Goal: Information Seeking & Learning: Learn about a topic

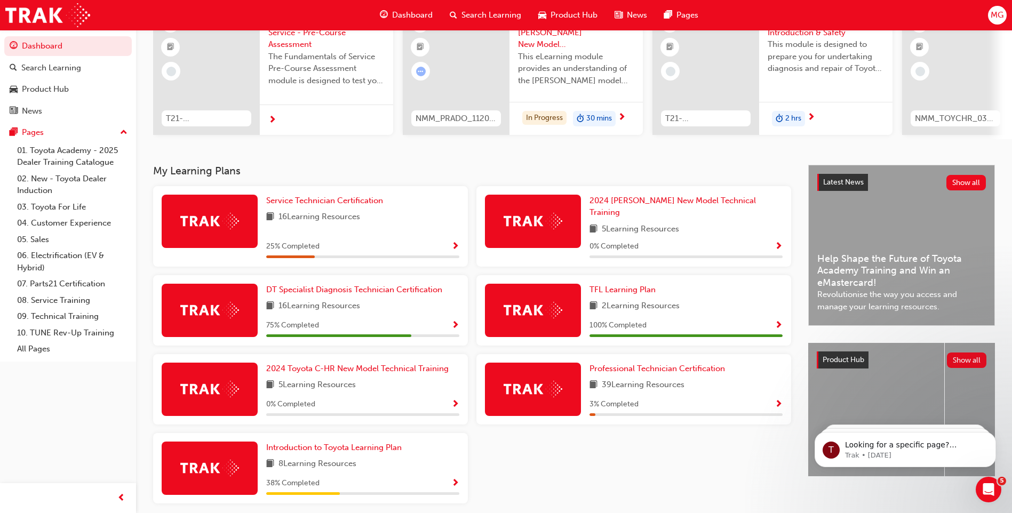
click at [612, 223] on span "5 Learning Resources" at bounding box center [640, 229] width 77 height 13
click at [656, 206] on span "2024 [PERSON_NAME] New Model Technical Training" at bounding box center [672, 207] width 166 height 22
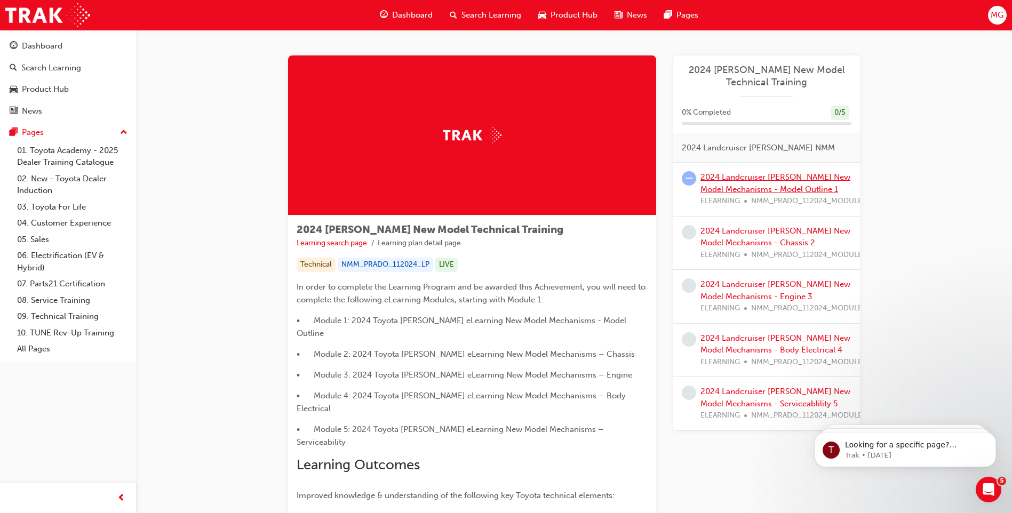
click at [760, 173] on link "2024 Landcruiser [PERSON_NAME] New Model Mechanisms - Model Outline 1" at bounding box center [775, 183] width 150 height 22
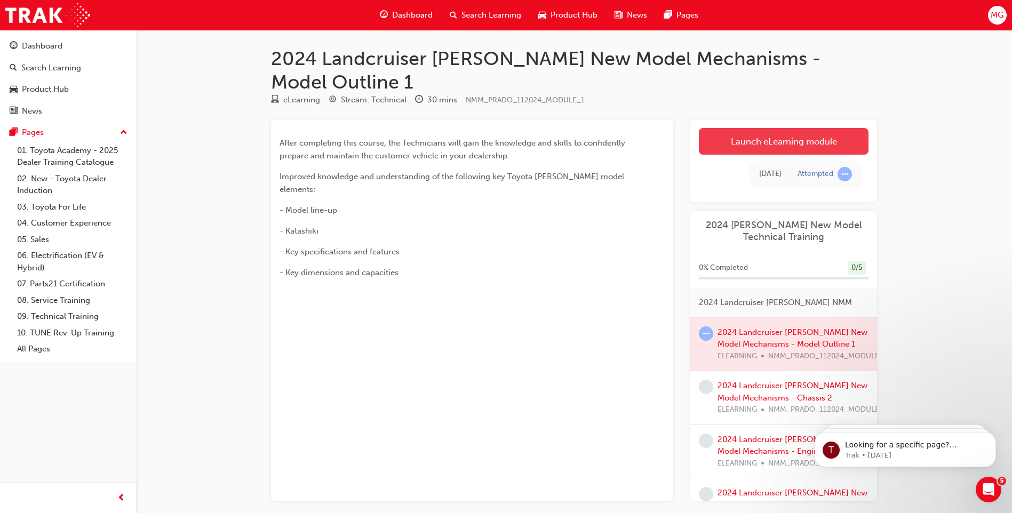
click at [777, 128] on link "Launch eLearning module" at bounding box center [784, 141] width 170 height 27
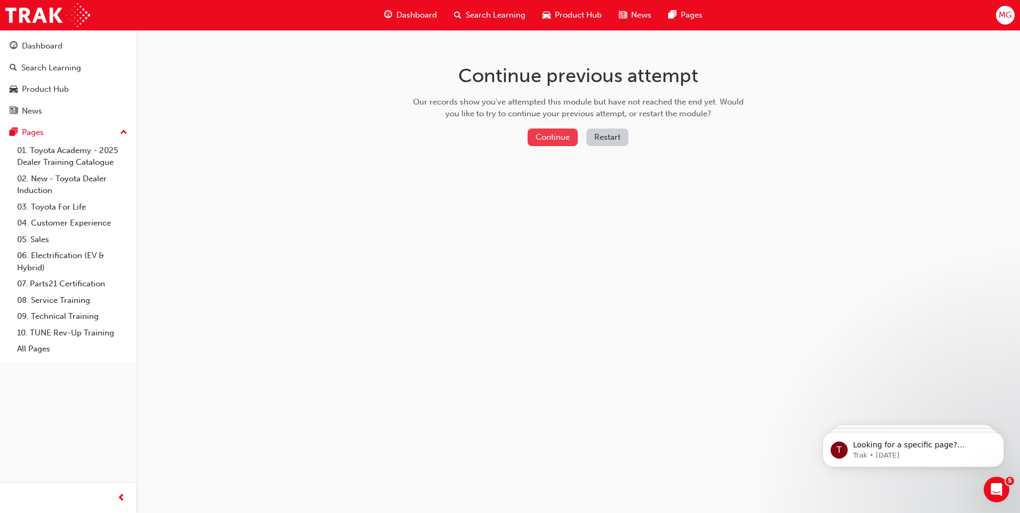
click at [561, 139] on button "Continue" at bounding box center [553, 138] width 50 height 18
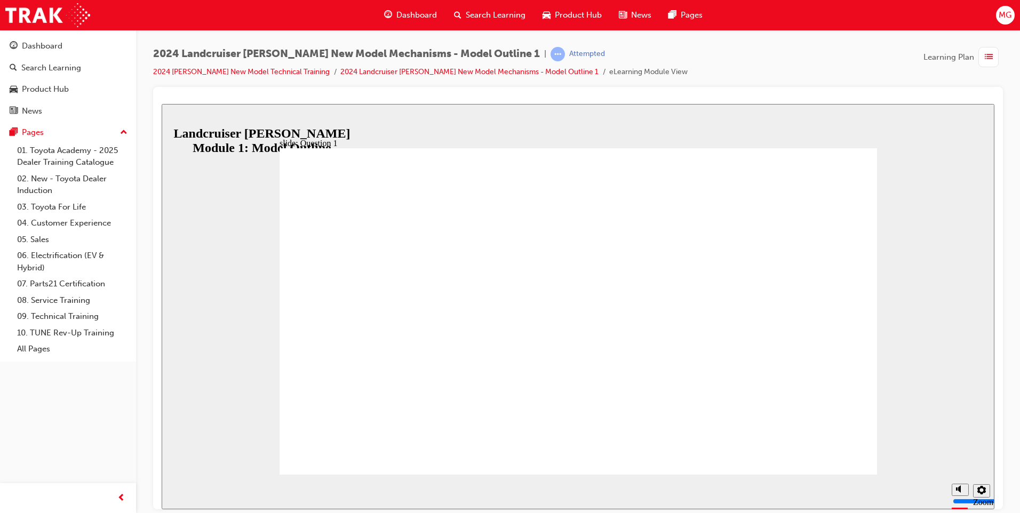
radio input "true"
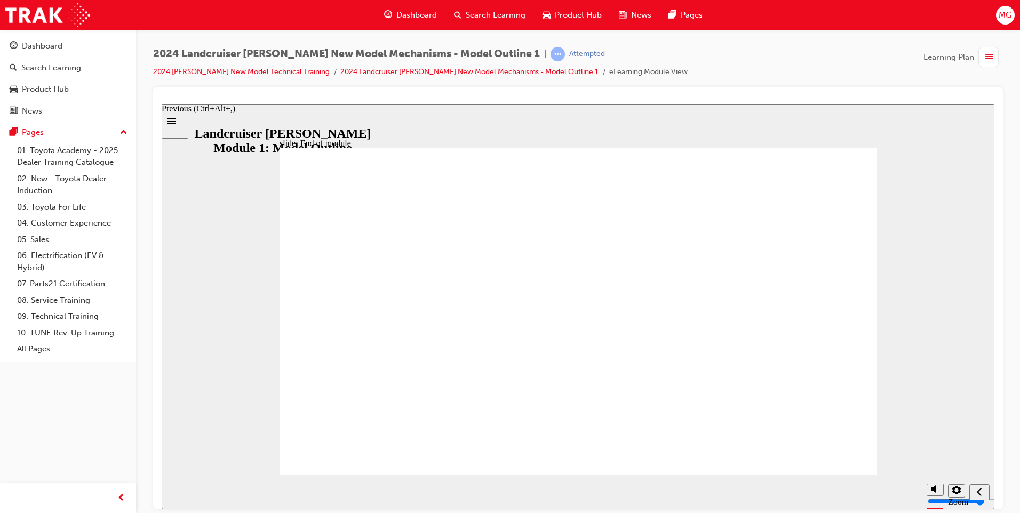
click at [980, 490] on icon "Previous (Ctrl+Alt+Comma)" at bounding box center [979, 492] width 5 height 10
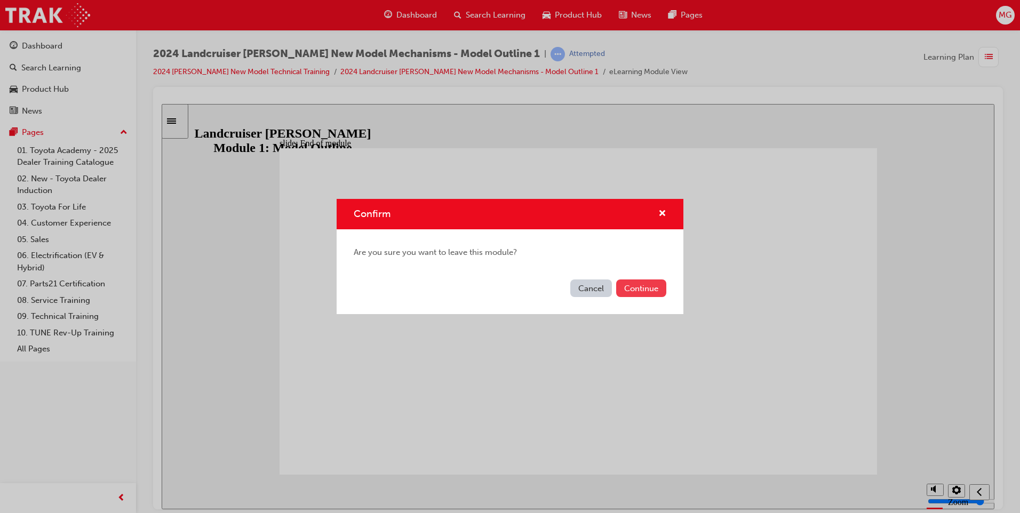
click at [632, 288] on button "Continue" at bounding box center [641, 289] width 50 height 18
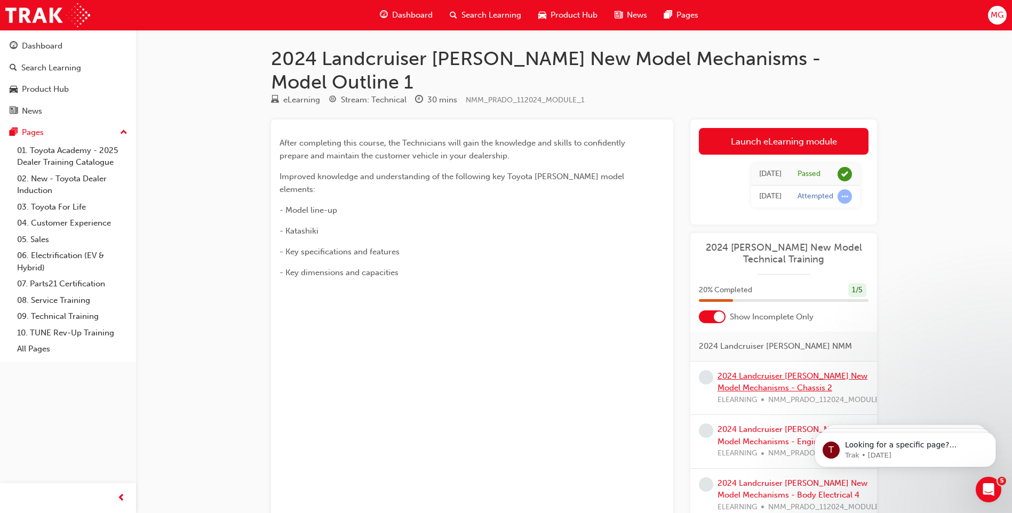
click at [740, 371] on link "2024 Landcruiser [PERSON_NAME] New Model Mechanisms - Chassis 2" at bounding box center [792, 382] width 150 height 22
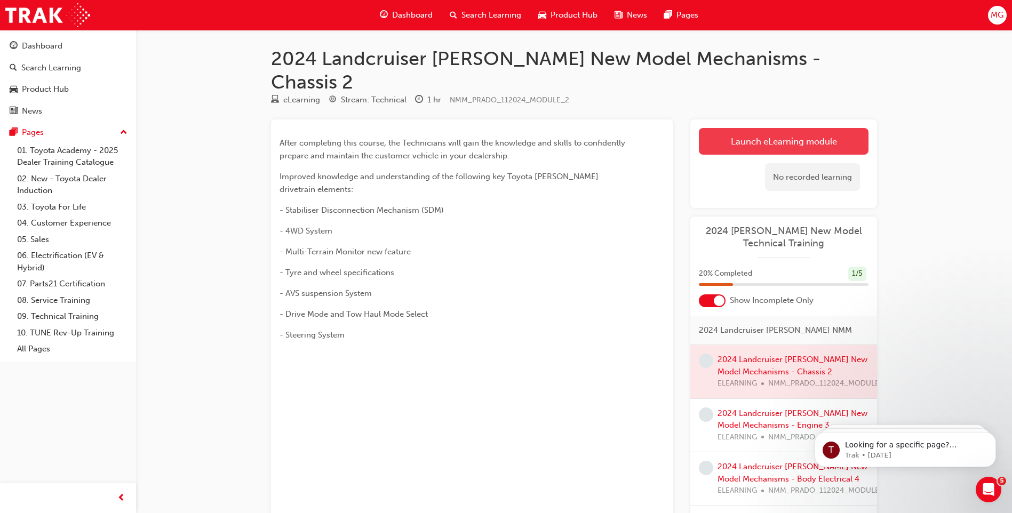
click at [769, 128] on link "Launch eLearning module" at bounding box center [784, 141] width 170 height 27
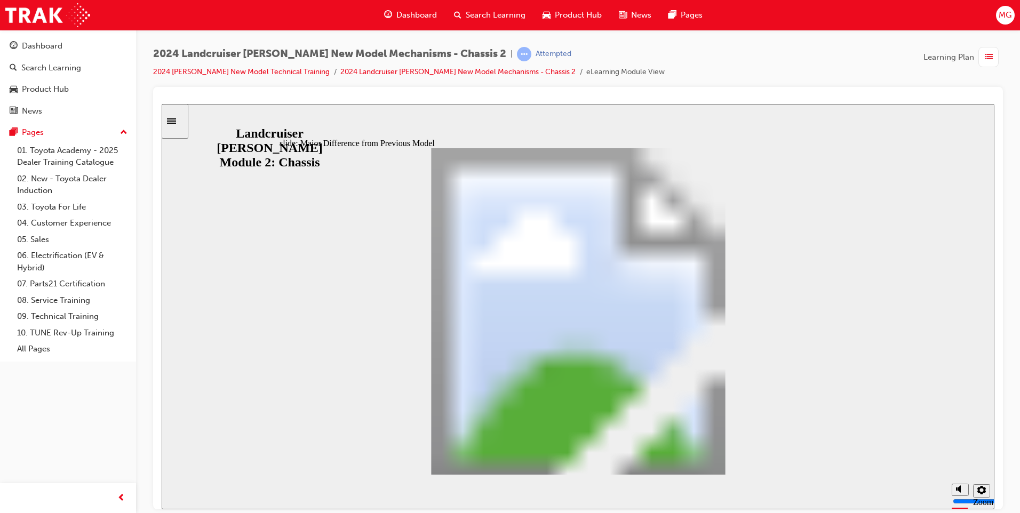
scroll to position [158, 0]
drag, startPoint x: 763, startPoint y: 284, endPoint x: 775, endPoint y: 337, distance: 53.7
drag, startPoint x: 762, startPoint y: 332, endPoint x: 774, endPoint y: 333, distance: 11.8
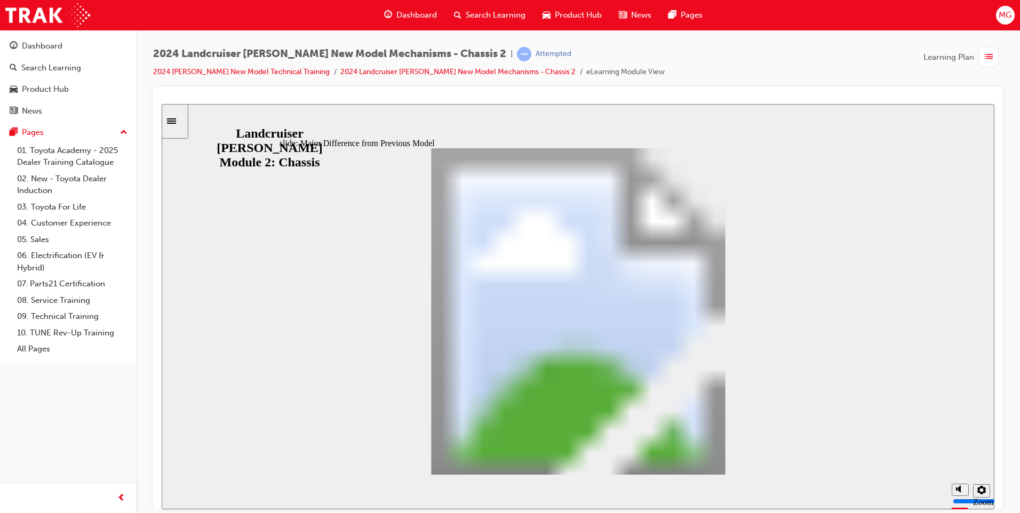
drag, startPoint x: 765, startPoint y: 329, endPoint x: 773, endPoint y: 369, distance: 40.8
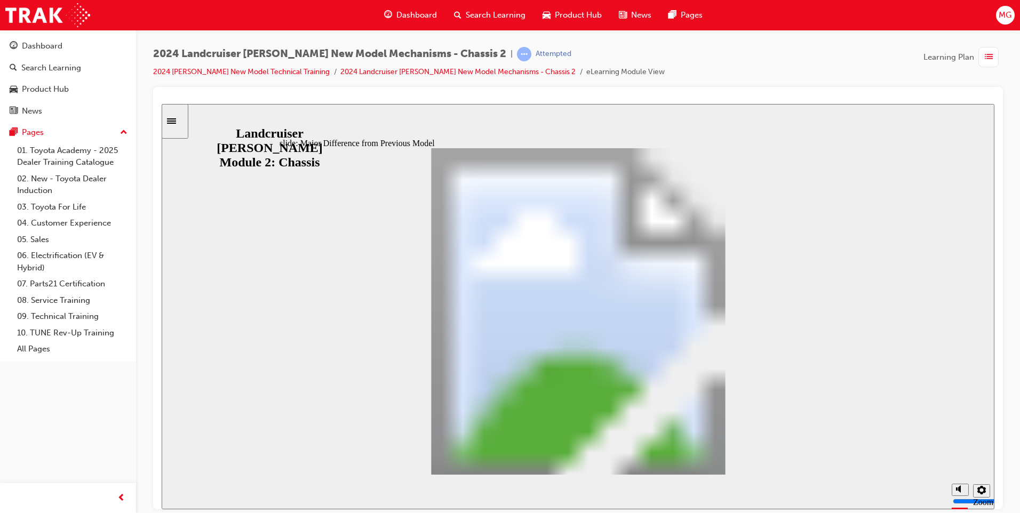
drag, startPoint x: 764, startPoint y: 379, endPoint x: 775, endPoint y: 414, distance: 37.3
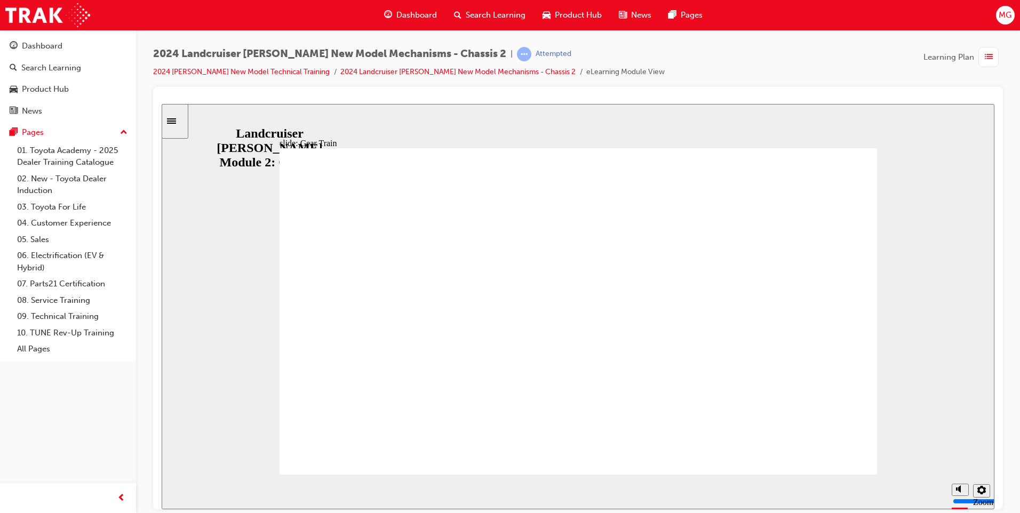
drag, startPoint x: 758, startPoint y: 277, endPoint x: 769, endPoint y: 321, distance: 45.3
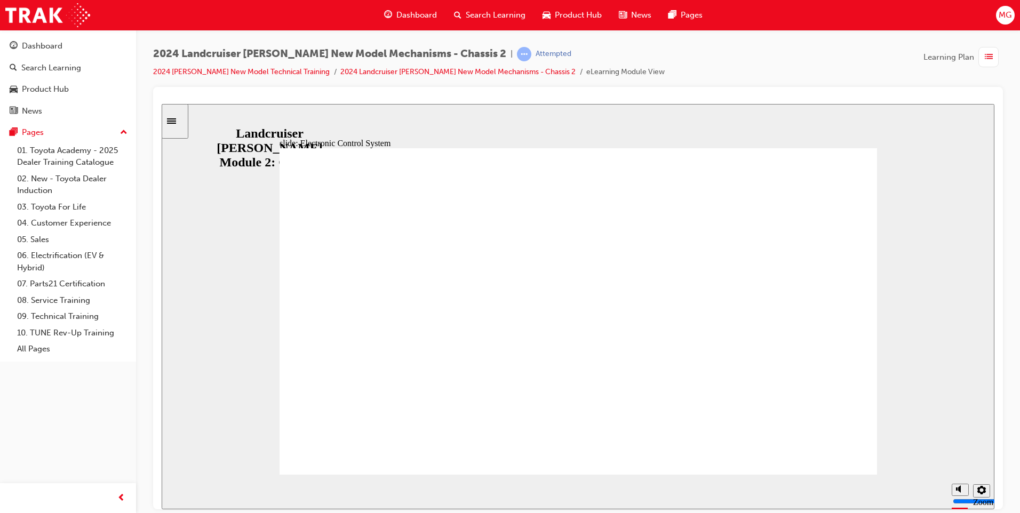
drag, startPoint x: 759, startPoint y: 324, endPoint x: 763, endPoint y: 355, distance: 31.2
drag, startPoint x: 641, startPoint y: 400, endPoint x: 646, endPoint y: 434, distance: 34.6
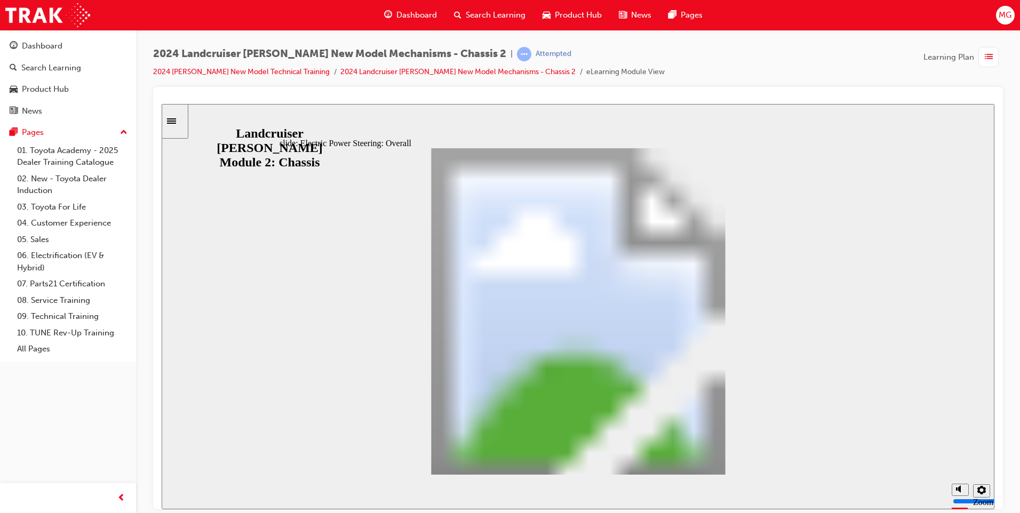
scroll to position [71, 0]
drag, startPoint x: 758, startPoint y: 402, endPoint x: 778, endPoint y: 446, distance: 49.0
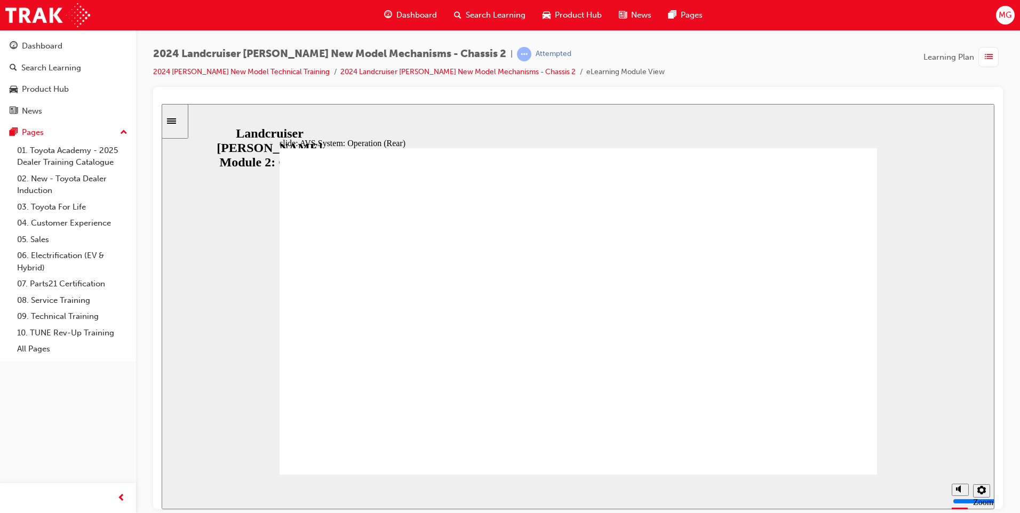
radio input "true"
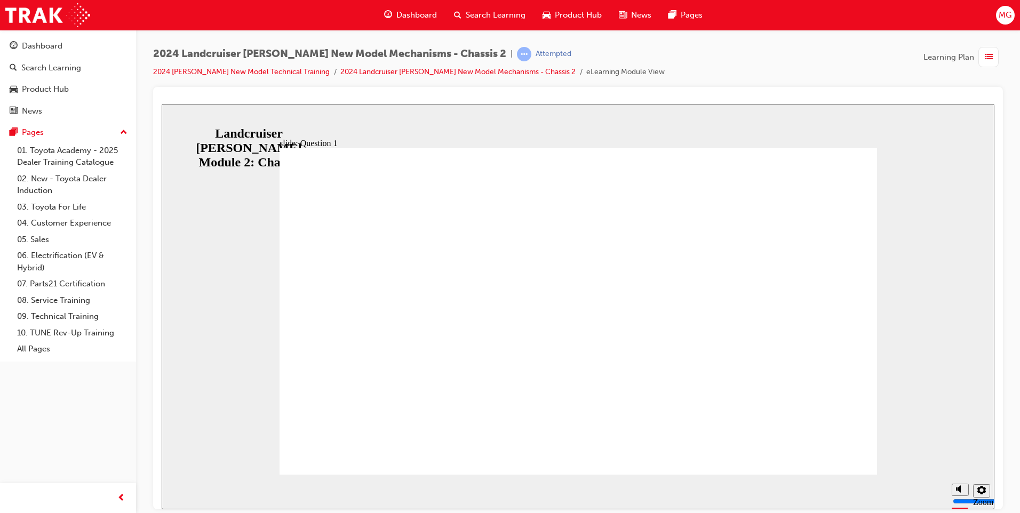
radio input "false"
radio input "true"
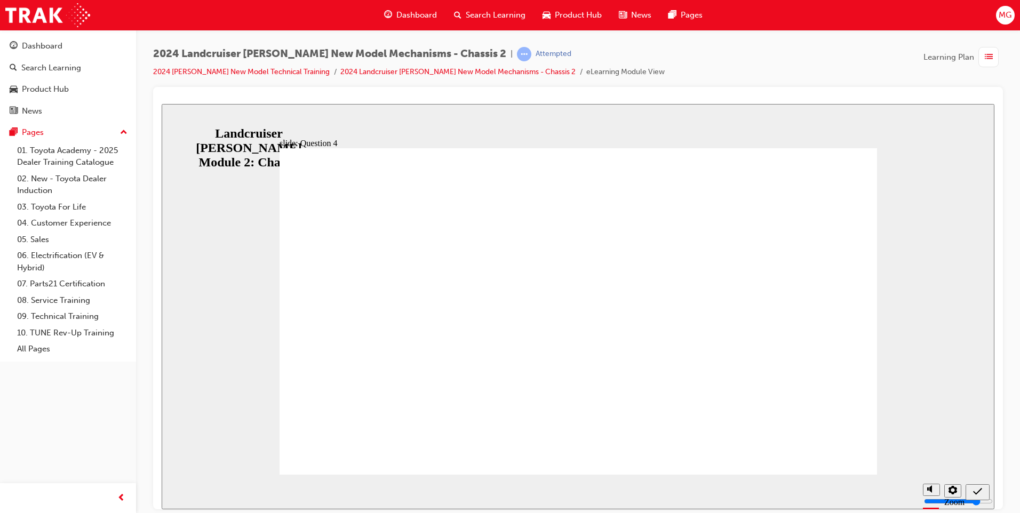
radio input "true"
click at [176, 119] on icon "Sidebar Toggle" at bounding box center [171, 120] width 9 height 5
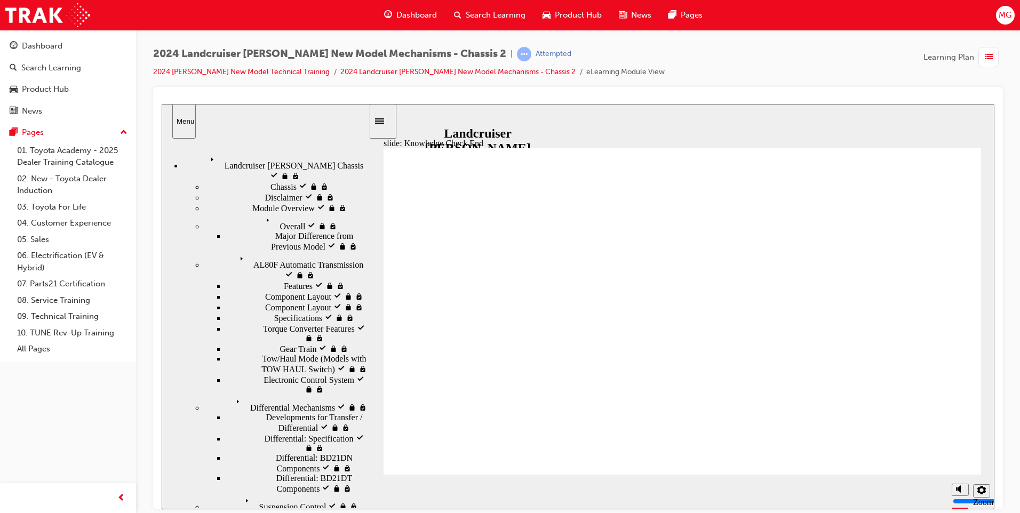
click at [217, 160] on span "Landcruiser [PERSON_NAME] visited" at bounding box center [273, 157] width 135 height 10
click at [232, 394] on span "Differential Mechanisms visited" at bounding box center [287, 399] width 110 height 10
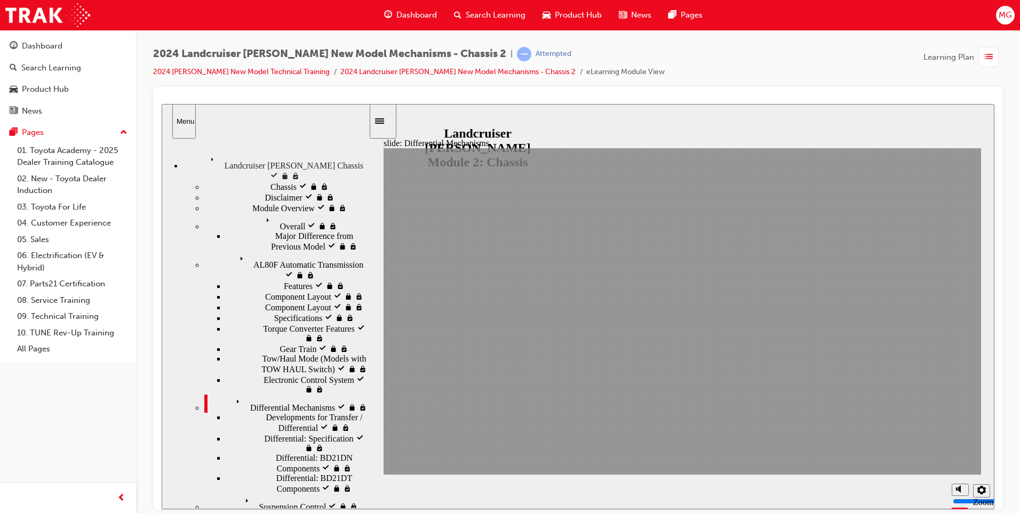
click at [188, 119] on div "Menu" at bounding box center [184, 121] width 15 height 8
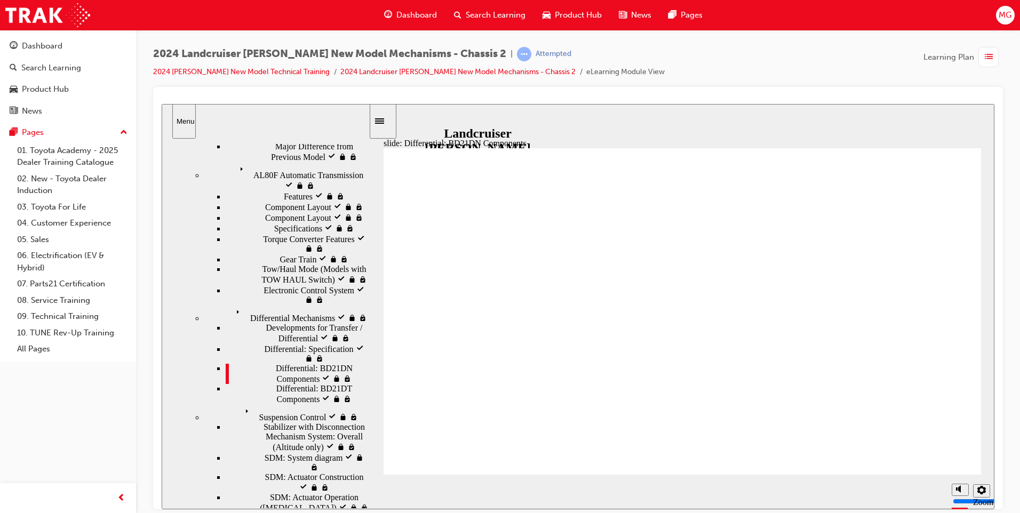
scroll to position [100, 0]
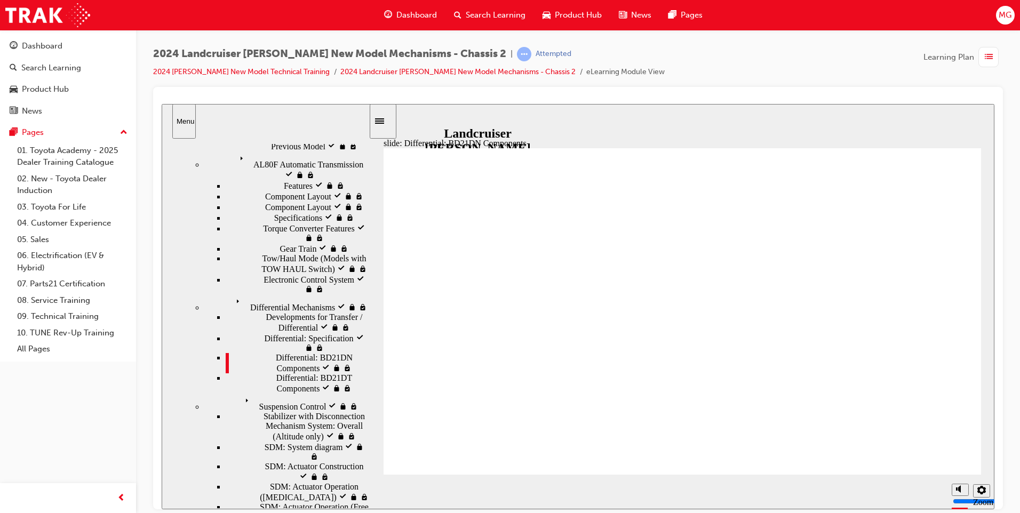
drag, startPoint x: 364, startPoint y: 332, endPoint x: 360, endPoint y: 460, distance: 127.5
click at [360, 460] on div "Landcruiser [PERSON_NAME] Chassis Landcruiser [PERSON_NAME] Chassis [PERSON_NAM…" at bounding box center [265, 323] width 207 height 370
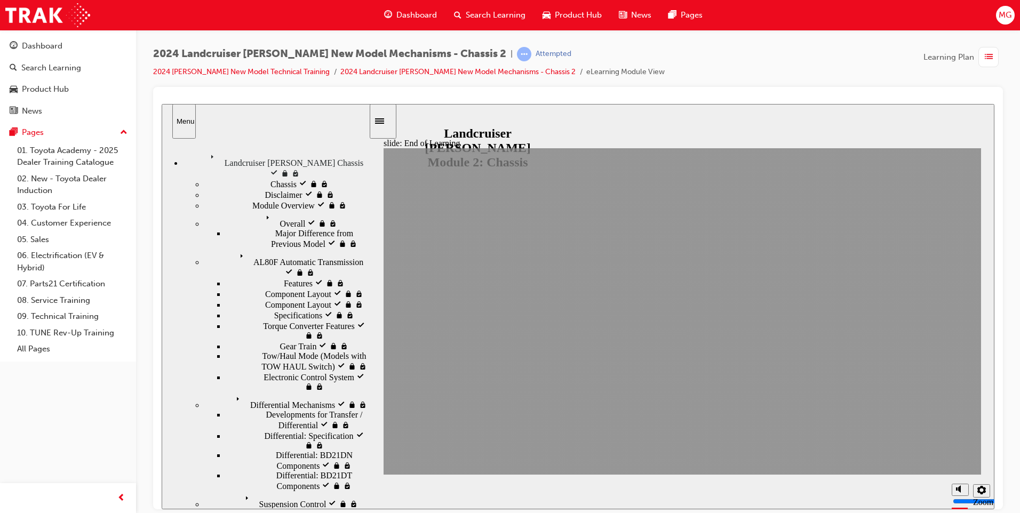
click at [388, 122] on icon "Sidebar Toggle" at bounding box center [383, 120] width 16 height 6
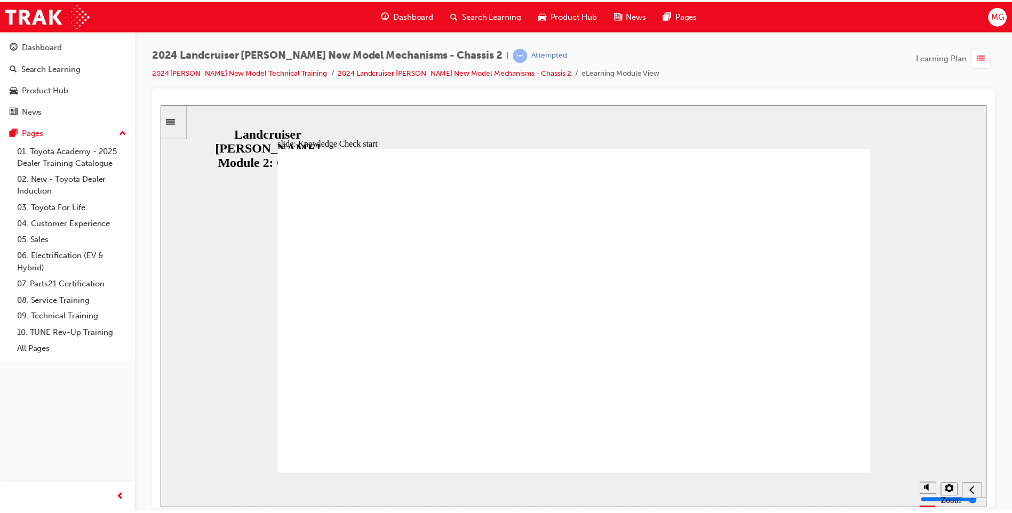
scroll to position [0, 0]
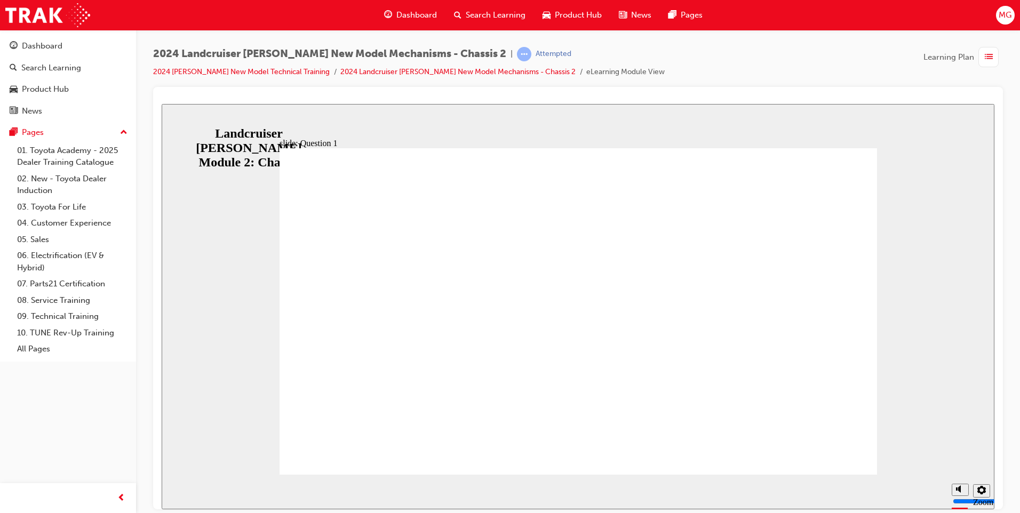
radio input "true"
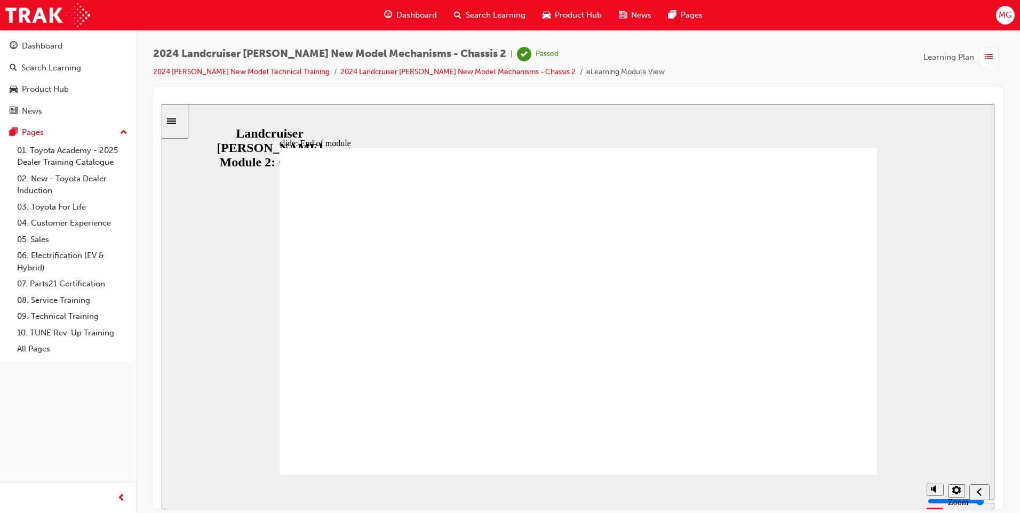
click at [176, 121] on icon "Sidebar Toggle" at bounding box center [171, 120] width 9 height 5
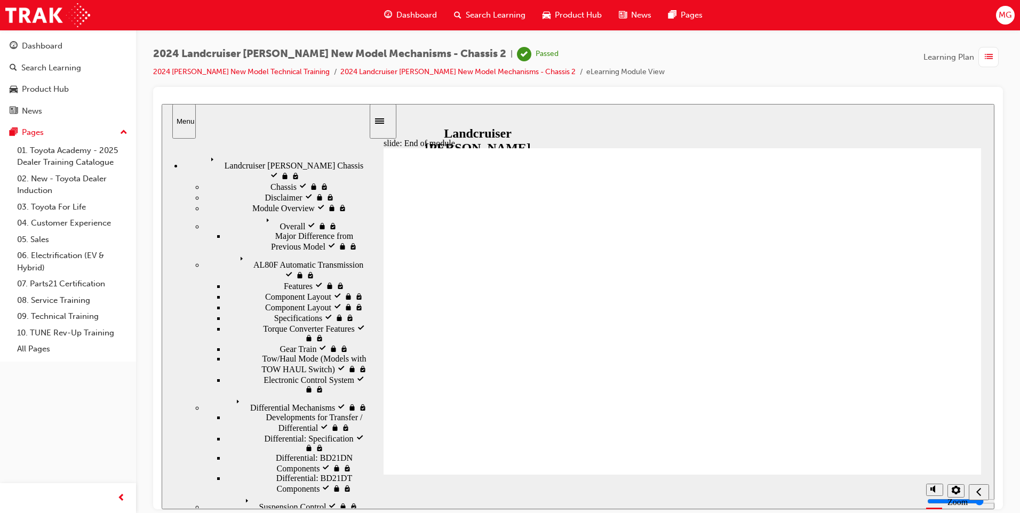
click at [387, 120] on icon "Sidebar Toggle" at bounding box center [383, 120] width 16 height 6
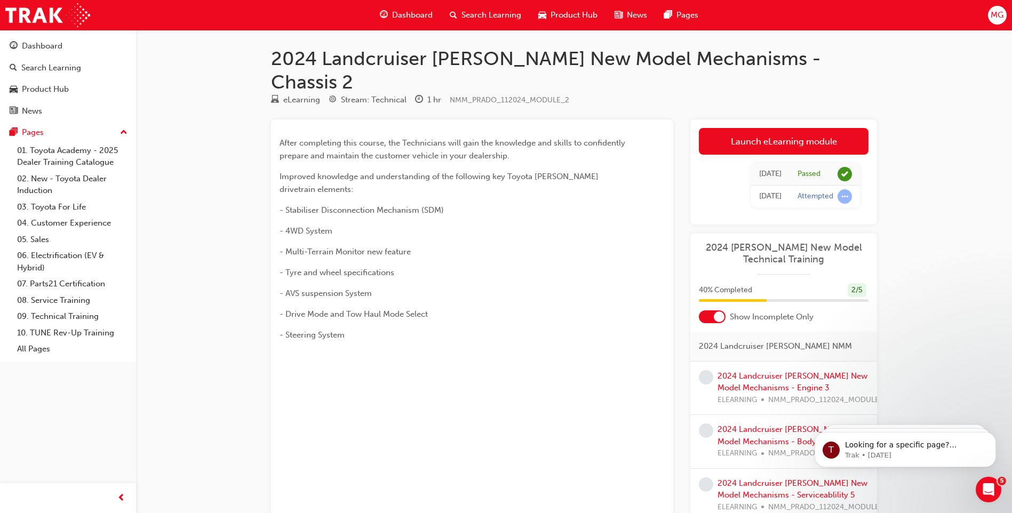
click at [996, 15] on span "MG" at bounding box center [997, 15] width 13 height 12
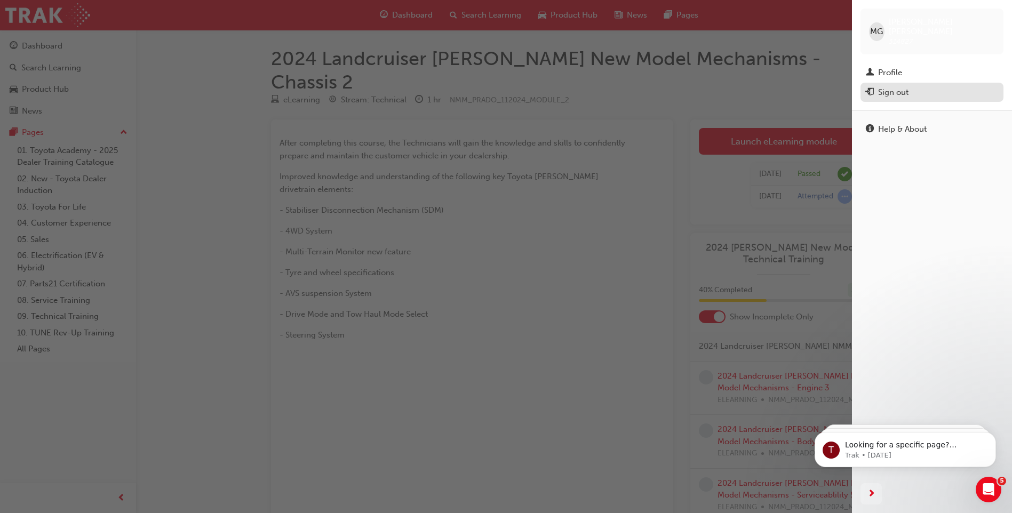
click at [894, 86] on div "Sign out" at bounding box center [893, 92] width 30 height 12
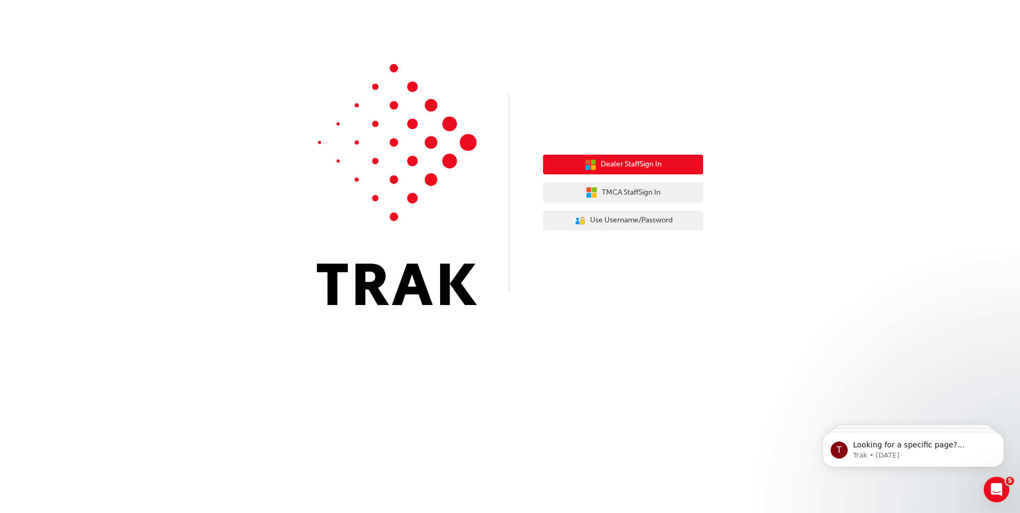
click at [605, 168] on span "Dealer Staff Sign In" at bounding box center [631, 164] width 61 height 12
